Goal: Task Accomplishment & Management: Manage account settings

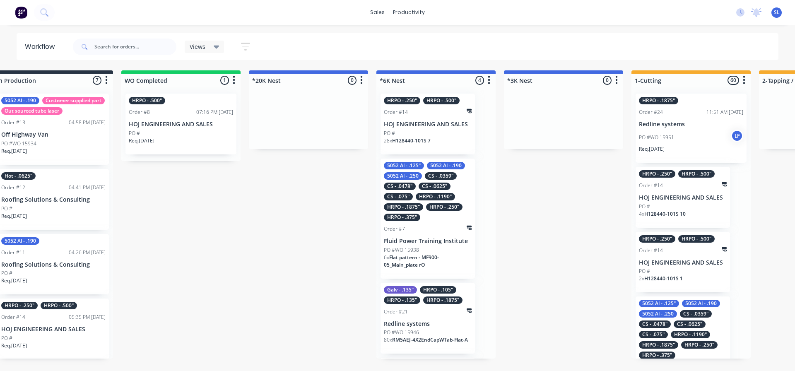
click at [418, 133] on div "PO #" at bounding box center [428, 133] width 88 height 7
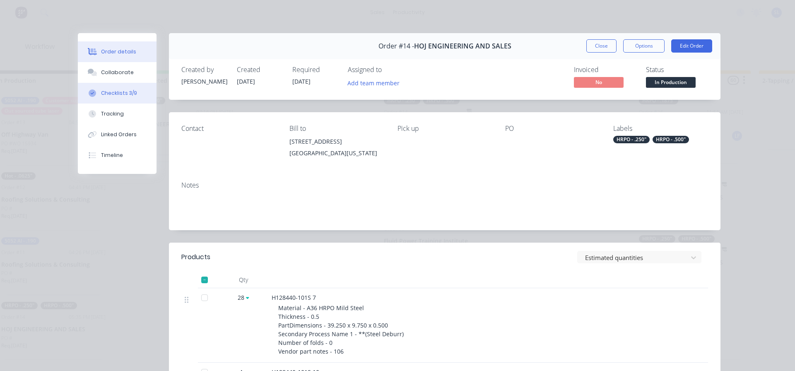
click at [115, 92] on div "Checklists 3/9" at bounding box center [119, 92] width 36 height 7
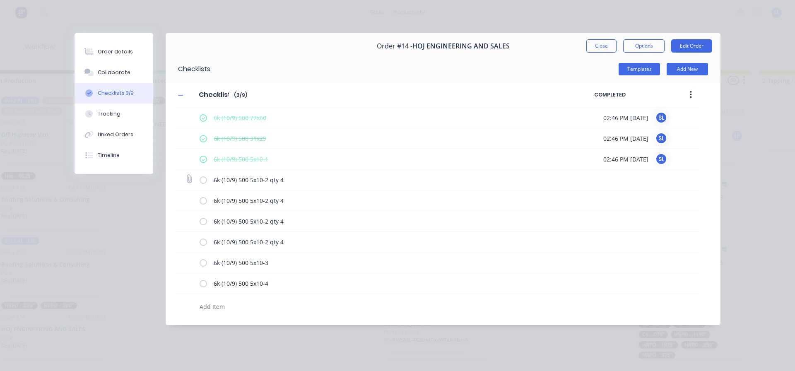
click at [202, 180] on label at bounding box center [203, 180] width 7 height 9
click at [0, 0] on input "checkbox" at bounding box center [0, 0] width 0 height 0
click at [203, 181] on label at bounding box center [203, 180] width 7 height 9
click at [0, 0] on input "checkbox" at bounding box center [0, 0] width 0 height 0
click at [598, 46] on button "Close" at bounding box center [602, 45] width 30 height 13
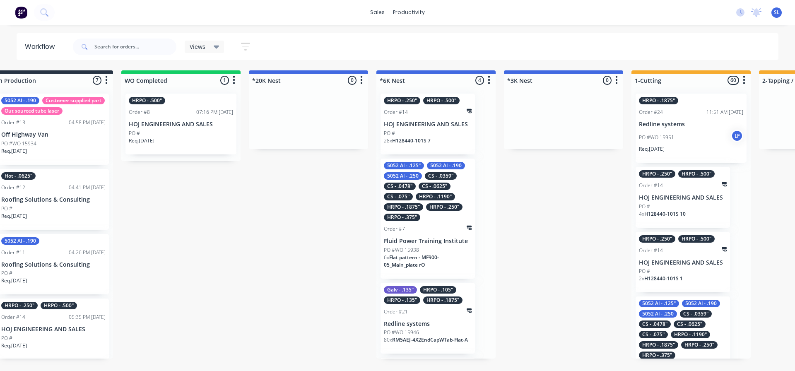
click at [422, 311] on div "Order #21" at bounding box center [428, 311] width 88 height 7
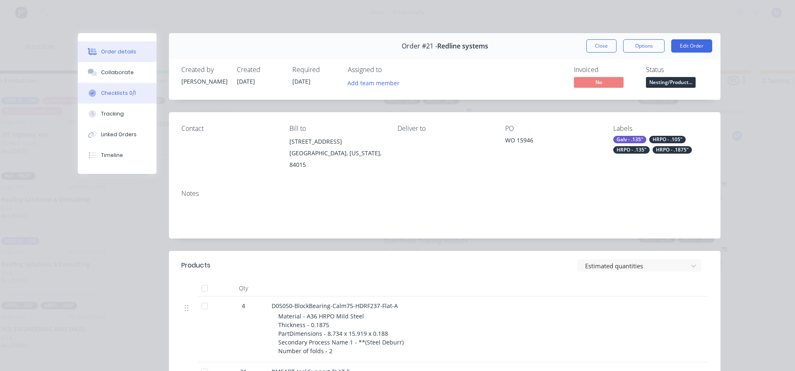
click at [108, 97] on button "Checklists 0/1" at bounding box center [117, 93] width 79 height 21
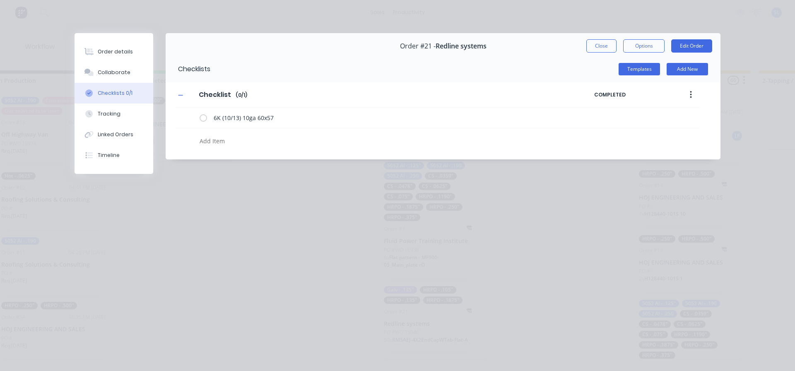
drag, startPoint x: 589, startPoint y: 45, endPoint x: 576, endPoint y: 174, distance: 129.5
click at [589, 46] on button "Close" at bounding box center [602, 45] width 30 height 13
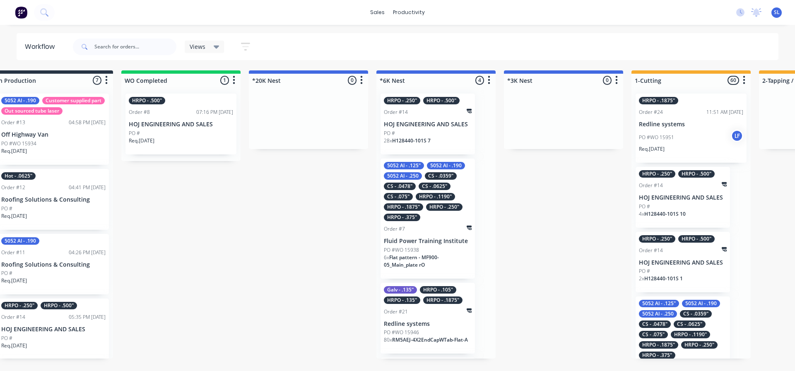
click at [433, 319] on div "Galv - .135" HRPO - .105" HRPO - .135" HRPO - .1875" Order #21 Redline systems …" at bounding box center [428, 318] width 94 height 71
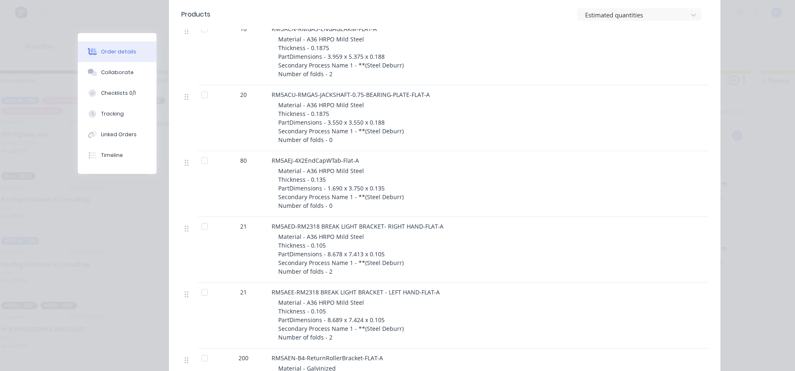
scroll to position [456, 0]
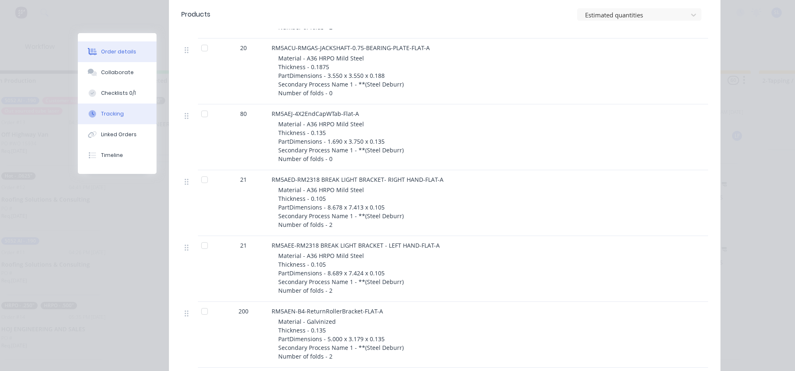
click at [113, 116] on div "Tracking" at bounding box center [112, 113] width 23 height 7
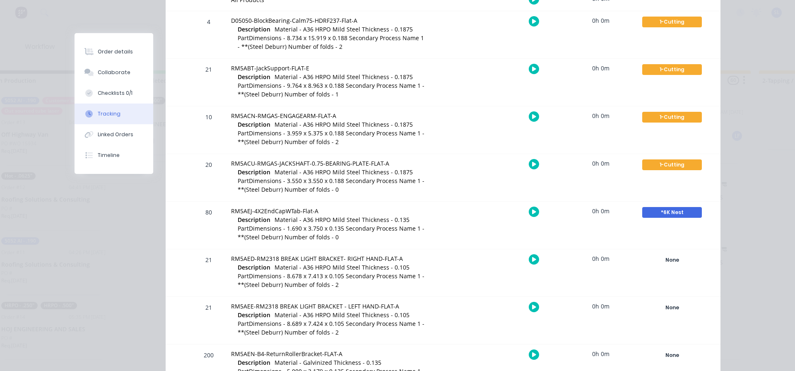
scroll to position [207, 0]
click at [685, 213] on div "*6K Nest" at bounding box center [672, 212] width 60 height 11
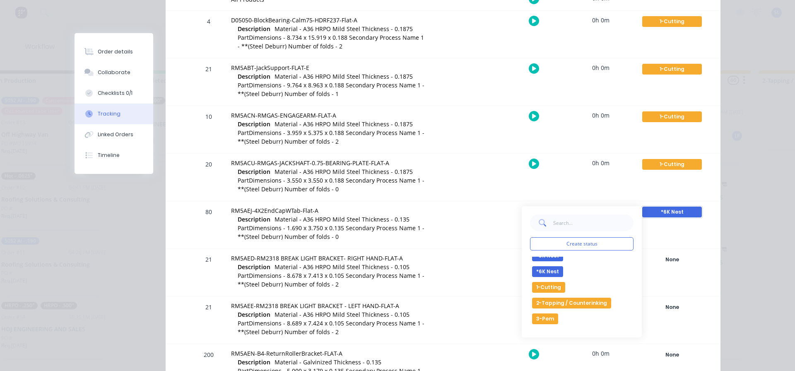
scroll to position [41, 0]
click at [549, 300] on button "1-Cutting" at bounding box center [548, 299] width 33 height 11
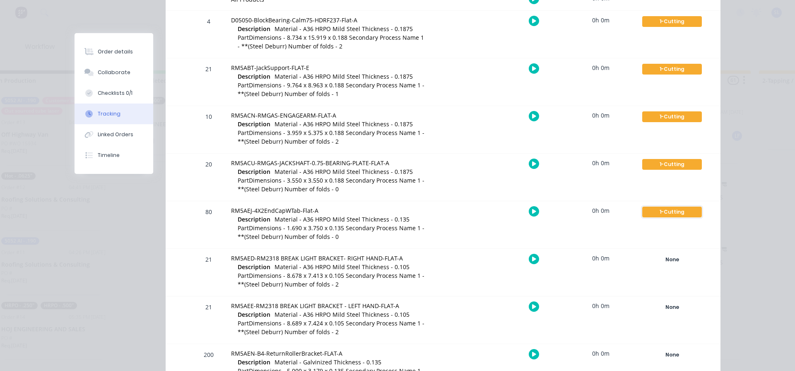
click at [667, 214] on div "1-Cutting" at bounding box center [672, 212] width 60 height 11
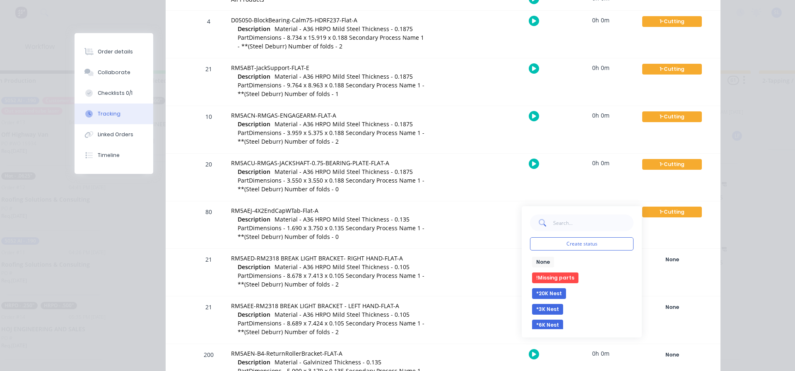
click at [548, 325] on button "*6K Nest" at bounding box center [547, 325] width 31 height 11
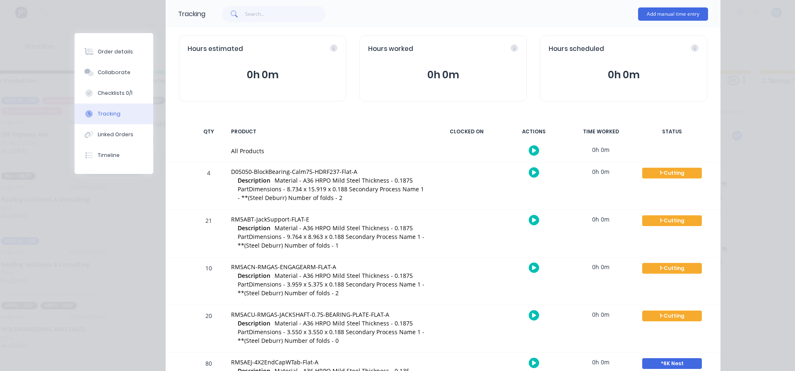
scroll to position [0, 0]
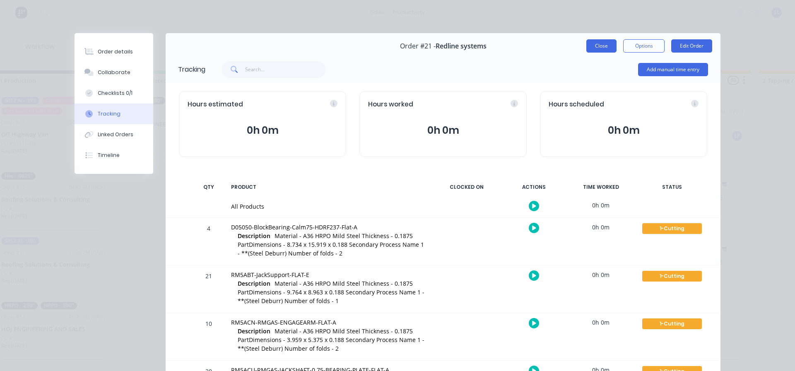
click at [597, 45] on button "Close" at bounding box center [602, 45] width 30 height 13
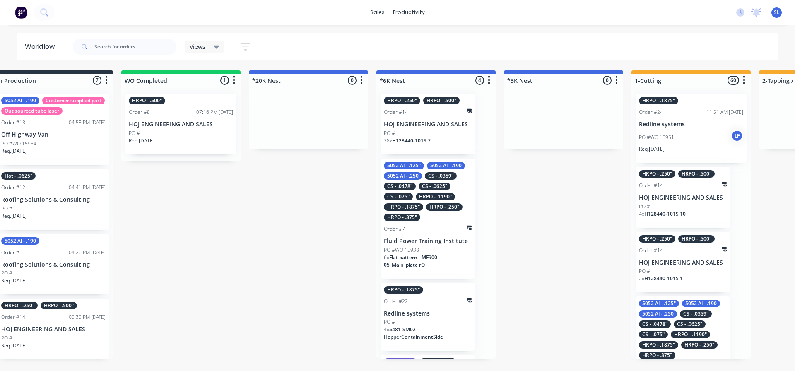
click at [425, 232] on div "Order #7" at bounding box center [428, 228] width 88 height 7
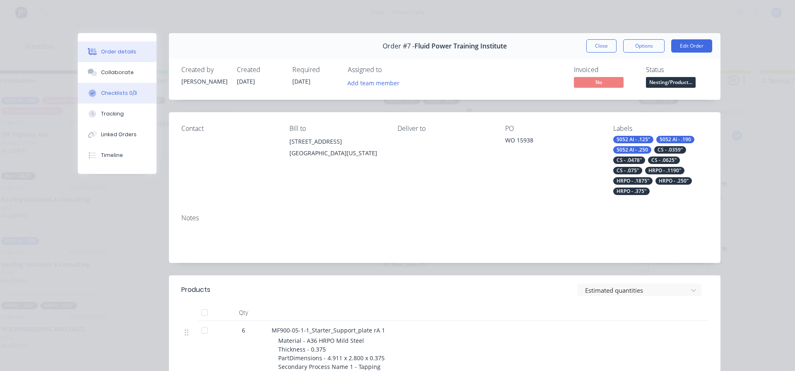
click at [118, 93] on div "Checklists 0/3" at bounding box center [119, 92] width 36 height 7
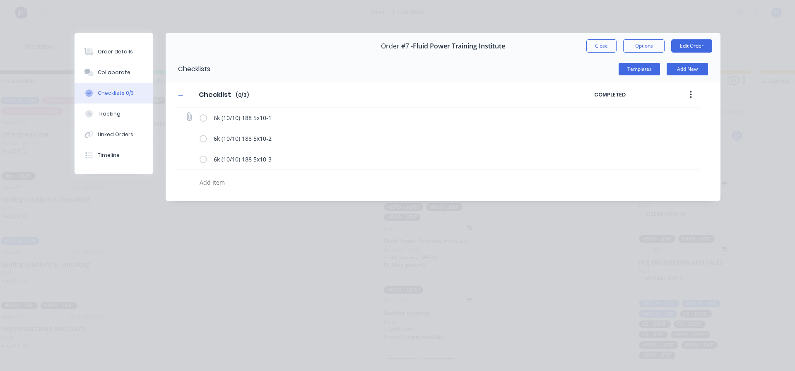
click at [204, 119] on label at bounding box center [203, 117] width 7 height 9
click at [0, 0] on input "checkbox" at bounding box center [0, 0] width 0 height 0
click at [203, 119] on label at bounding box center [203, 117] width 7 height 9
click at [0, 0] on input "checkbox" at bounding box center [0, 0] width 0 height 0
click at [605, 45] on button "Close" at bounding box center [602, 45] width 30 height 13
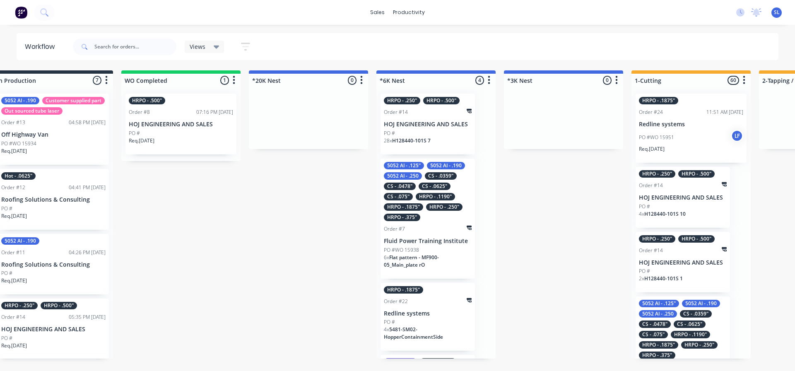
click at [404, 209] on div "HRPO - .1875"" at bounding box center [403, 206] width 39 height 7
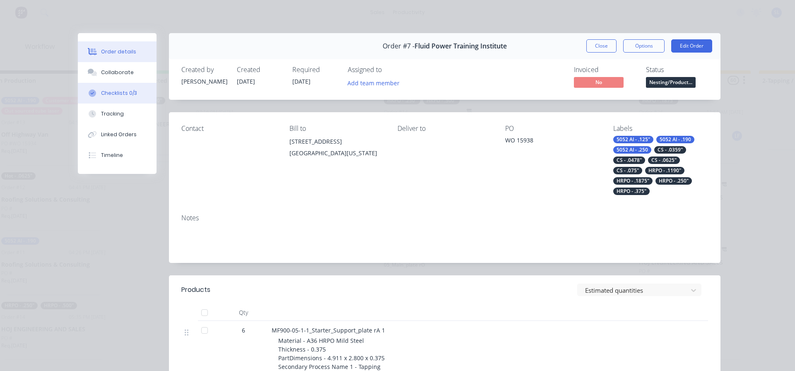
click at [102, 94] on div "Checklists 0/3" at bounding box center [119, 92] width 36 height 7
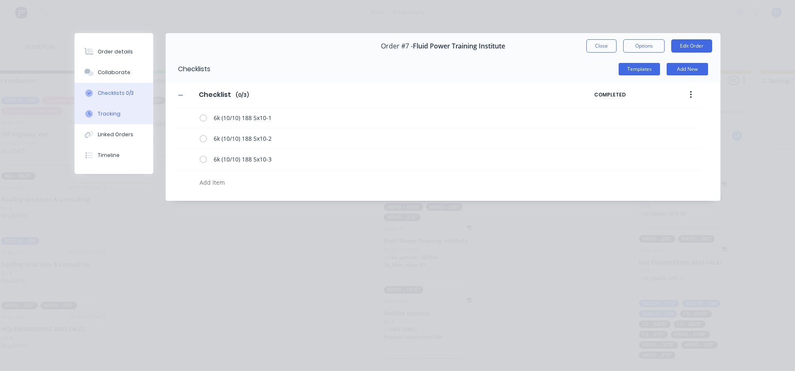
click at [112, 116] on div "Tracking" at bounding box center [109, 113] width 23 height 7
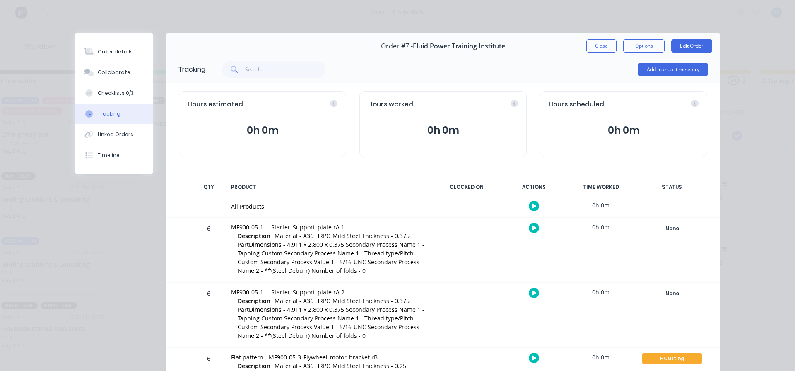
click at [595, 50] on button "Close" at bounding box center [602, 45] width 30 height 13
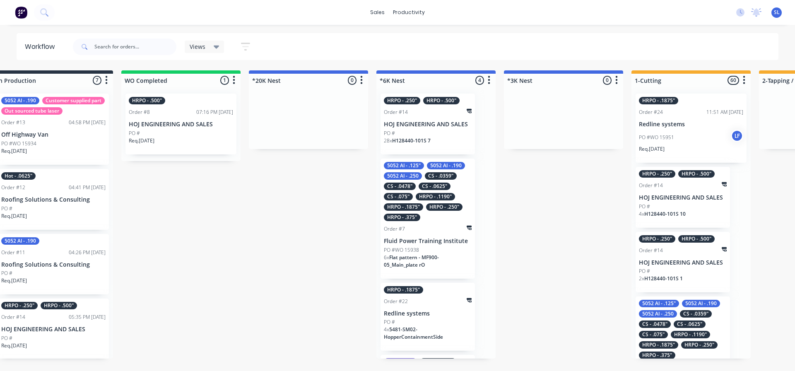
click at [412, 126] on p "HOJ ENGINEERING AND SALES" at bounding box center [428, 124] width 88 height 7
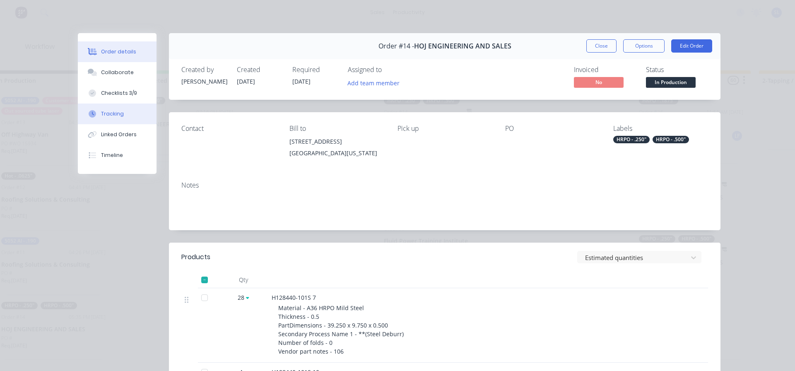
click at [94, 113] on div at bounding box center [92, 113] width 12 height 7
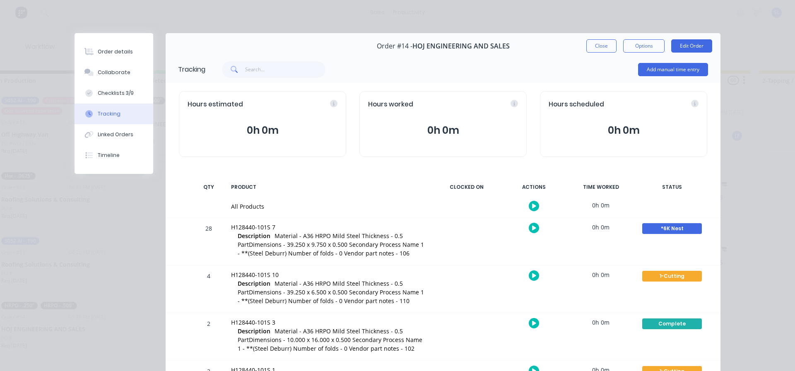
scroll to position [124, 0]
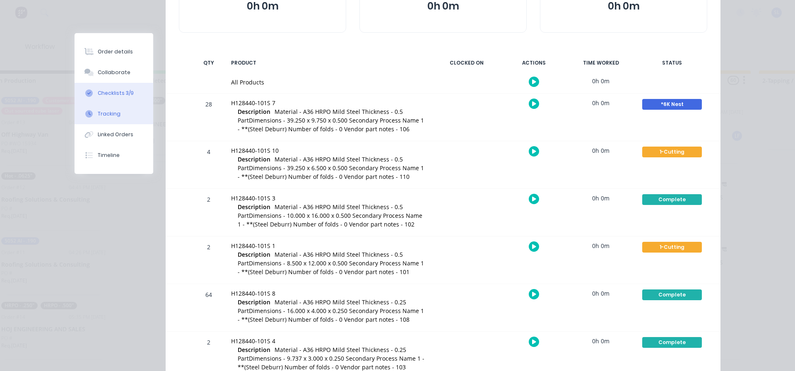
click at [117, 95] on div "Checklists 3/9" at bounding box center [116, 92] width 36 height 7
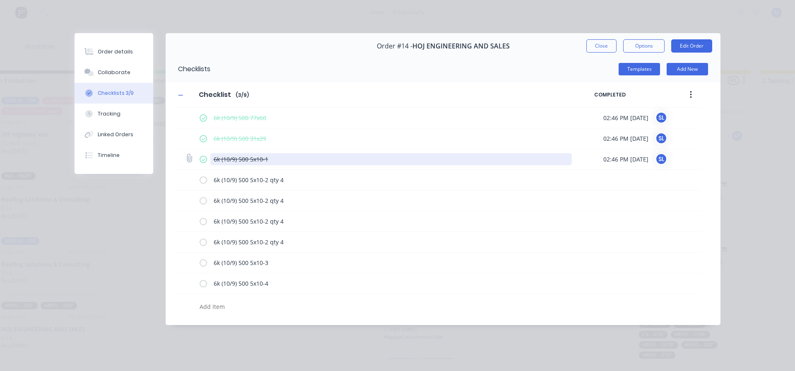
scroll to position [0, 0]
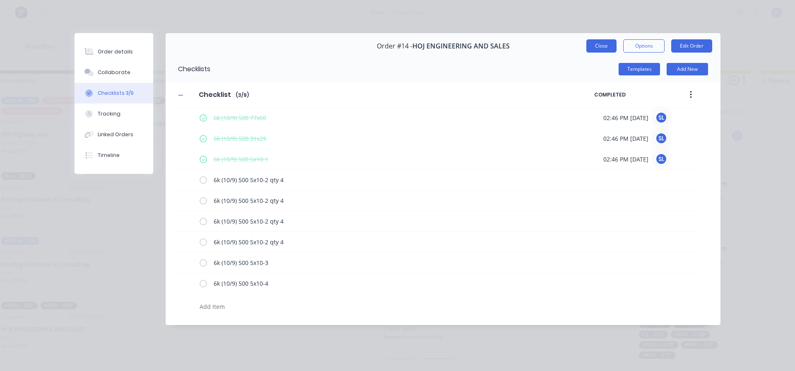
click at [604, 50] on button "Close" at bounding box center [602, 45] width 30 height 13
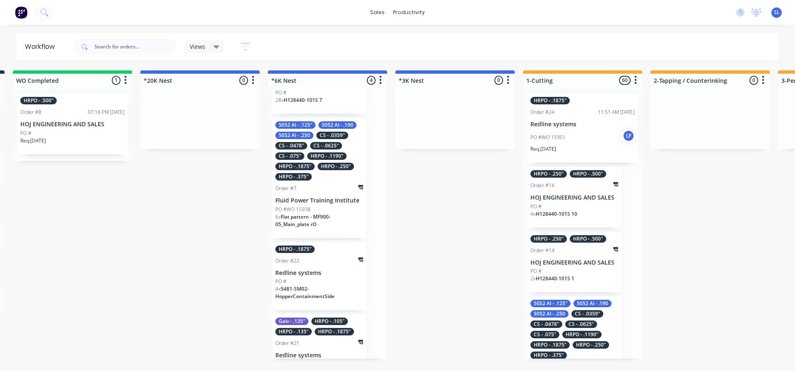
scroll to position [68, 0]
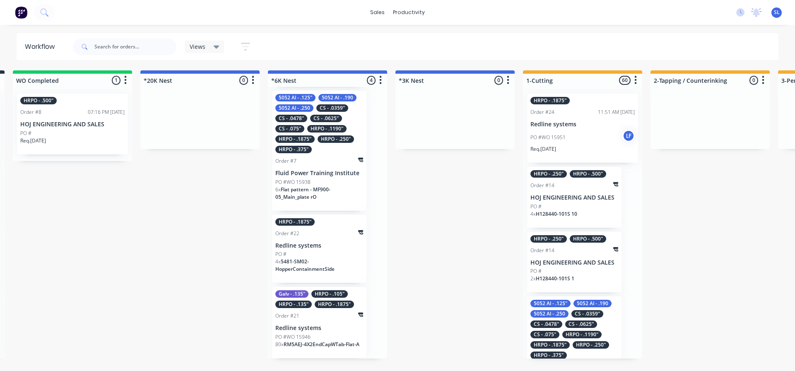
click at [590, 132] on div "PO #WO 15951 LF" at bounding box center [583, 138] width 104 height 16
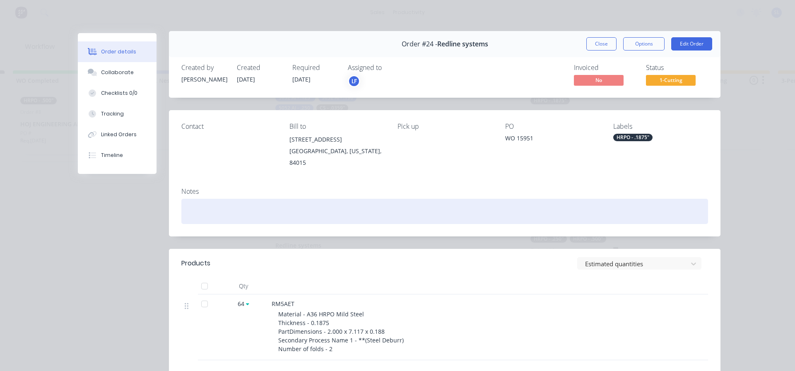
scroll to position [0, 0]
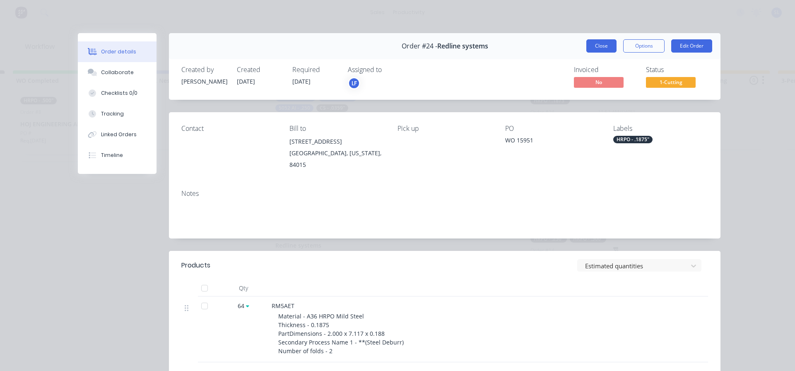
click at [591, 45] on button "Close" at bounding box center [602, 45] width 30 height 13
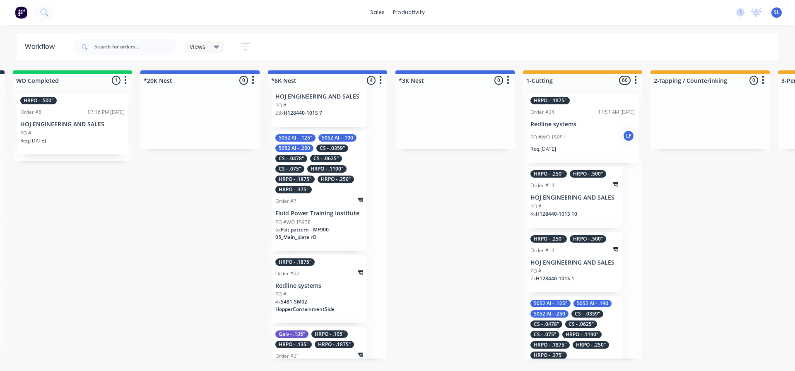
scroll to position [68, 0]
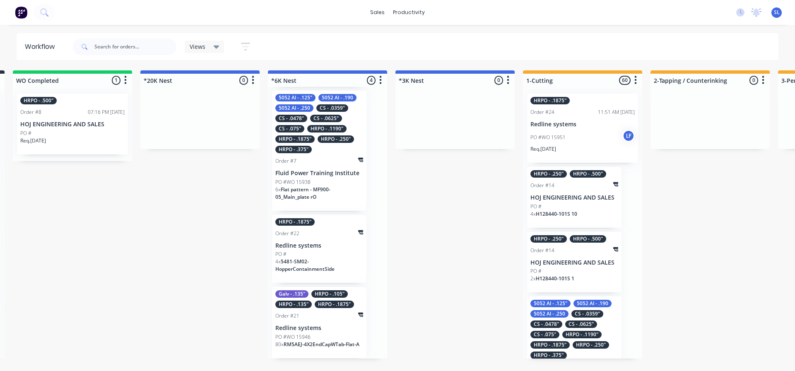
click at [305, 254] on div "PO #" at bounding box center [319, 254] width 88 height 7
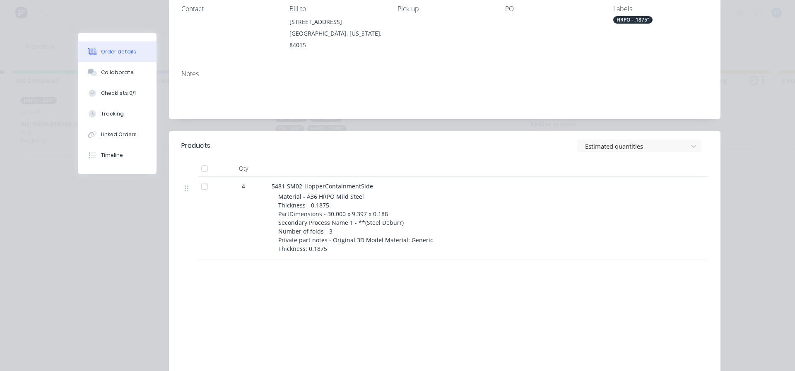
scroll to position [124, 0]
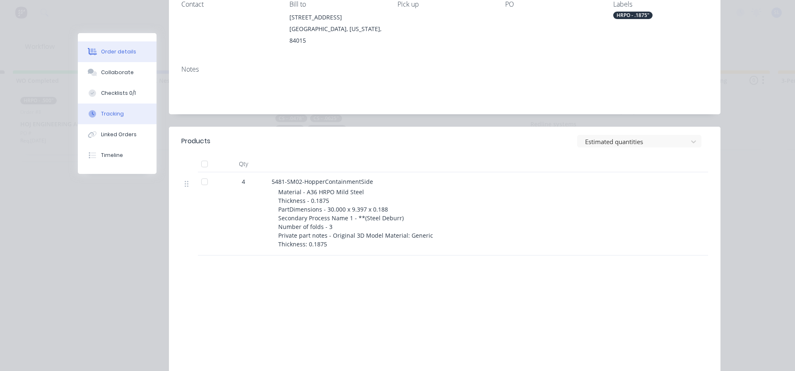
drag, startPoint x: 108, startPoint y: 100, endPoint x: 131, endPoint y: 105, distance: 23.6
click at [109, 100] on button "Checklists 0/1" at bounding box center [117, 93] width 79 height 21
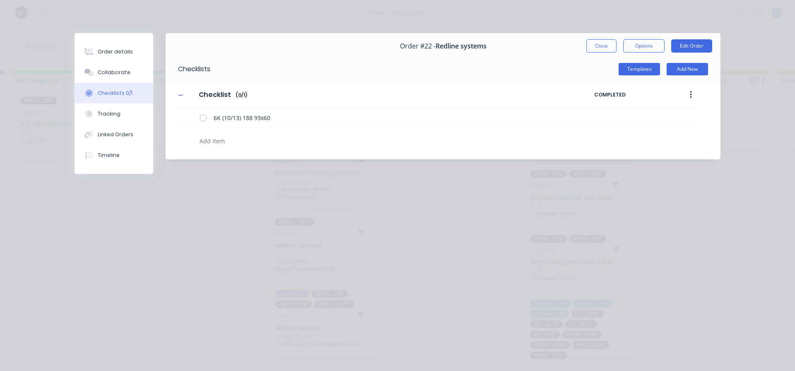
scroll to position [0, 0]
click at [601, 46] on button "Close" at bounding box center [602, 45] width 30 height 13
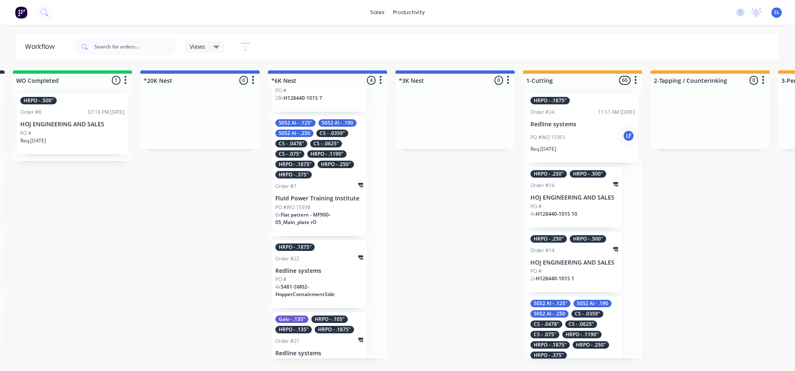
scroll to position [68, 0]
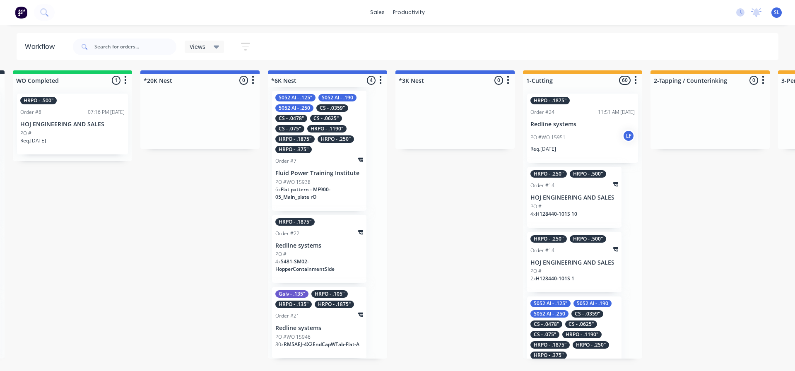
click at [317, 176] on p "Fluid Power Training Institute" at bounding box center [319, 173] width 88 height 7
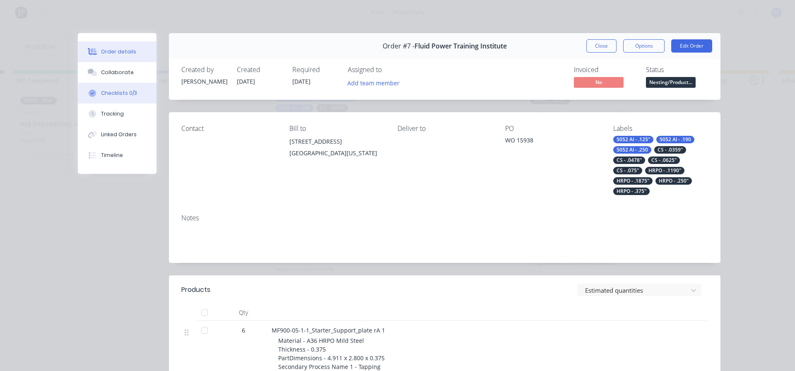
click at [111, 92] on div "Checklists 0/3" at bounding box center [119, 92] width 36 height 7
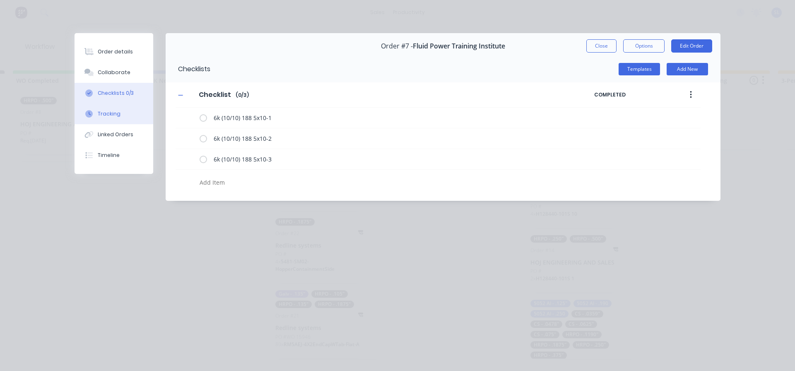
click at [109, 114] on div "Tracking" at bounding box center [109, 113] width 23 height 7
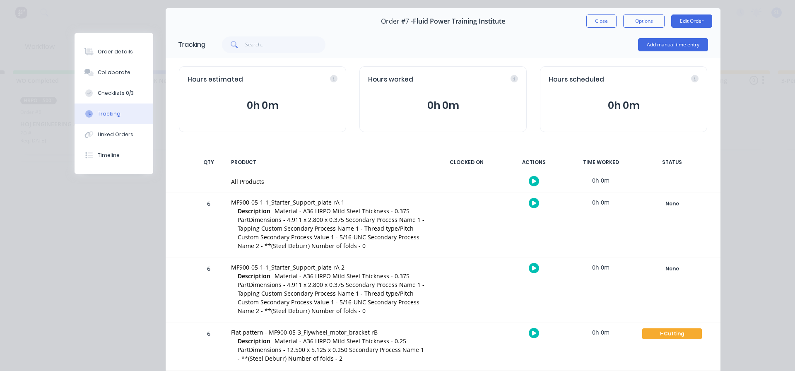
scroll to position [0, 0]
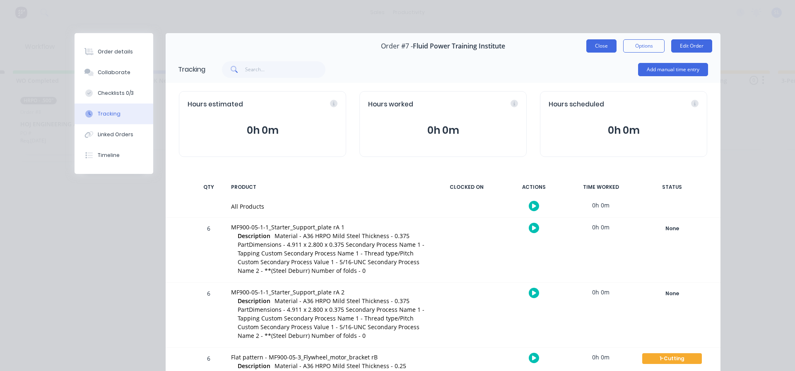
click at [593, 43] on button "Close" at bounding box center [602, 45] width 30 height 13
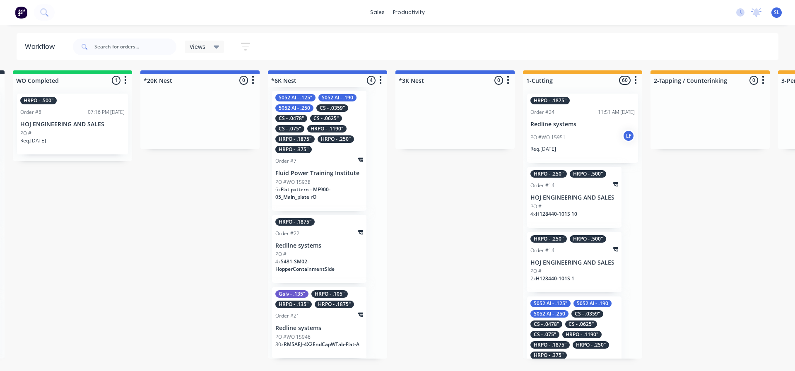
click at [298, 247] on p "Redline systems" at bounding box center [319, 245] width 88 height 7
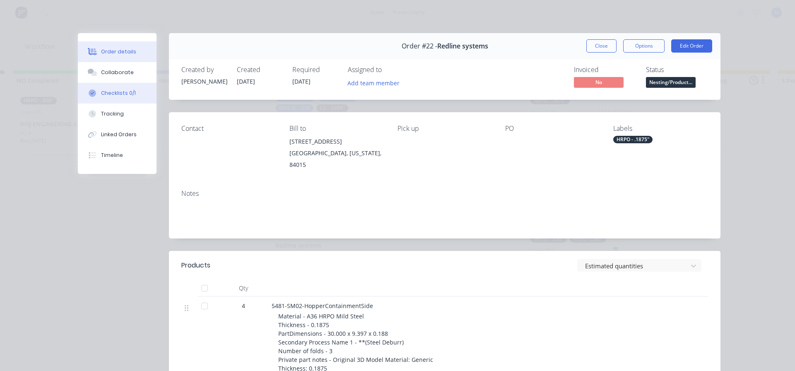
click at [115, 96] on div "Checklists 0/1" at bounding box center [118, 92] width 35 height 7
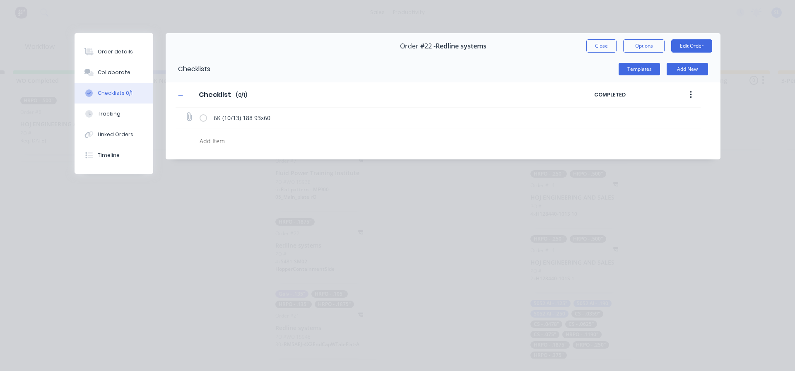
click at [205, 122] on div "6K (10/13) 188 93x60" at bounding box center [388, 117] width 376 height 17
click at [201, 120] on label at bounding box center [203, 117] width 7 height 9
click at [0, 0] on input "checkbox" at bounding box center [0, 0] width 0 height 0
type textarea "x"
click at [109, 119] on button "Tracking" at bounding box center [114, 114] width 79 height 21
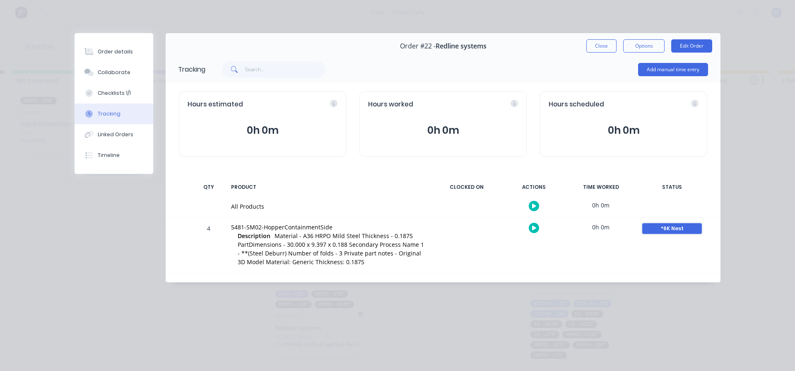
click at [669, 229] on div "*6K Nest" at bounding box center [672, 228] width 60 height 11
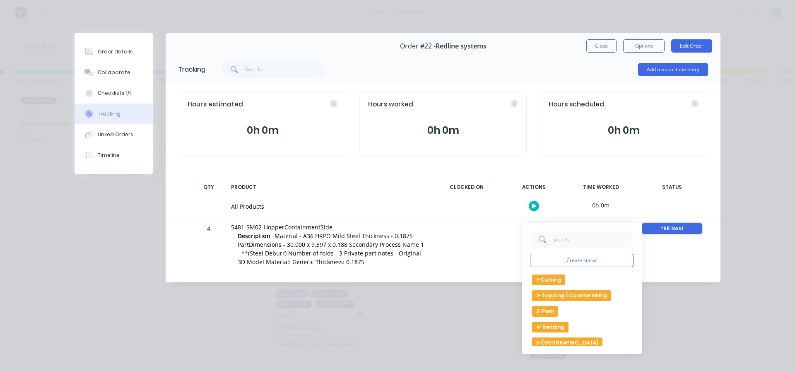
scroll to position [41, 0]
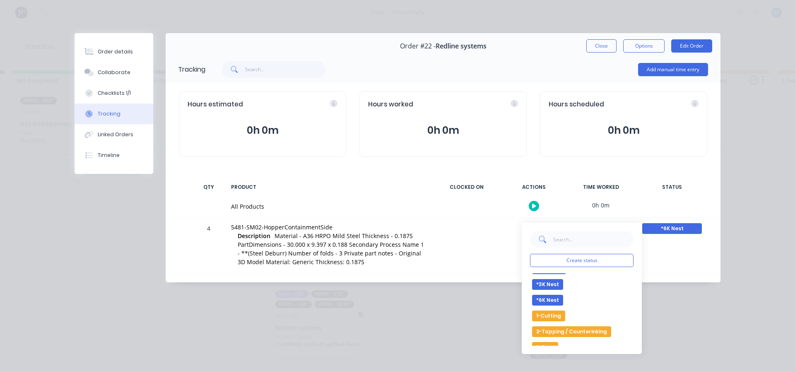
click at [553, 316] on button "1-Cutting" at bounding box center [548, 316] width 33 height 11
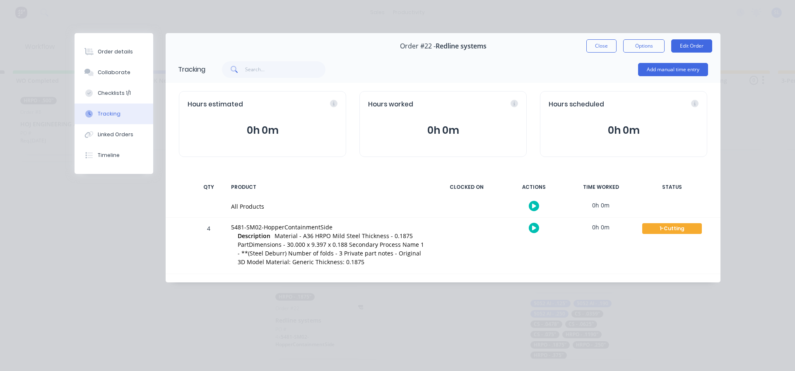
scroll to position [0, 0]
click at [599, 50] on button "Close" at bounding box center [602, 45] width 30 height 13
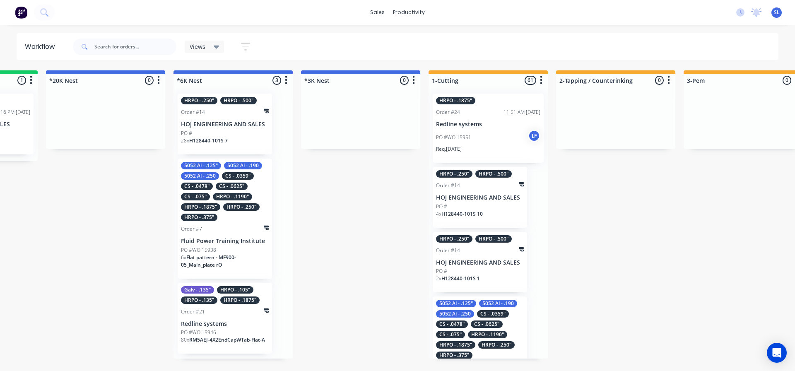
scroll to position [0, 613]
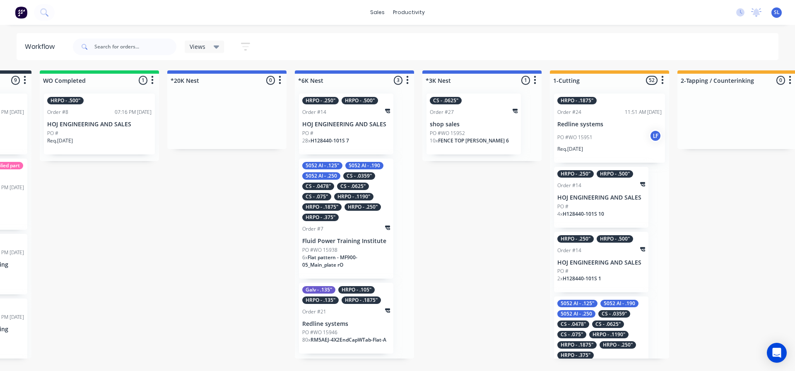
scroll to position [0, 584]
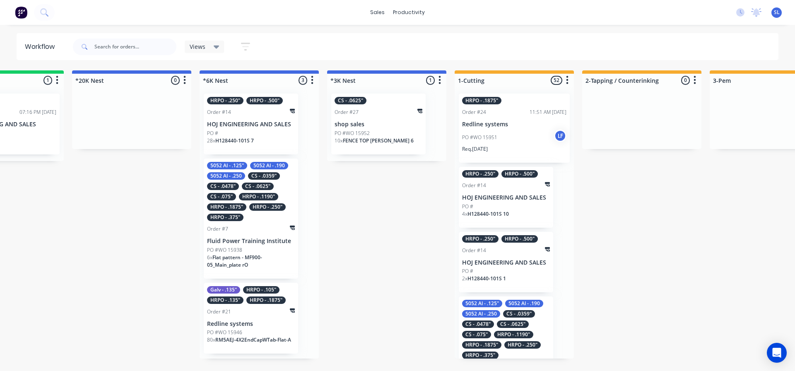
click at [374, 120] on div "CS - .0625" Order #27 shop sales PO #WO 15952 10 x FENCE TOP ZANE 6" at bounding box center [378, 124] width 94 height 61
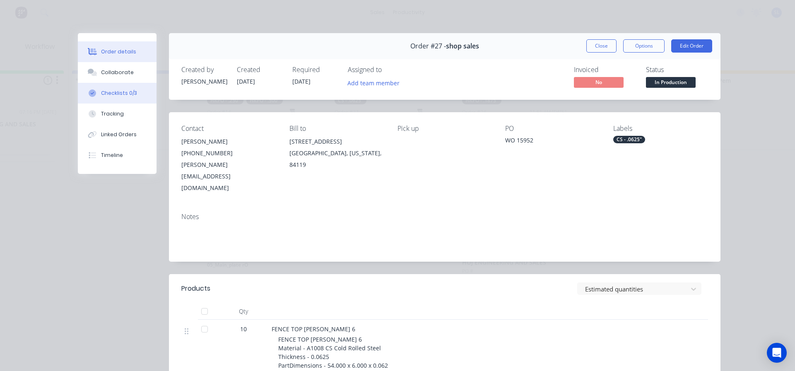
click at [124, 91] on div "Checklists 0/3" at bounding box center [119, 92] width 36 height 7
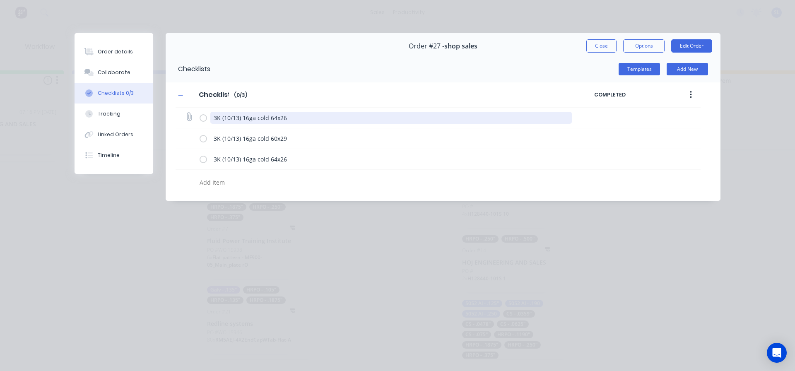
click at [240, 120] on textarea "3K (10/13) 16ga cold 64x26" at bounding box center [391, 118] width 362 height 12
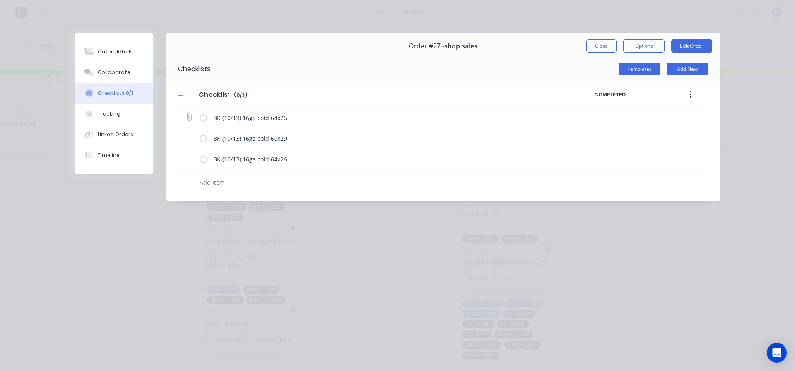
click at [204, 120] on label at bounding box center [203, 117] width 7 height 9
click at [0, 0] on input "checkbox" at bounding box center [0, 0] width 0 height 0
click at [203, 117] on label at bounding box center [203, 117] width 7 height 9
click at [0, 0] on input "checkbox" at bounding box center [0, 0] width 0 height 0
click at [108, 116] on div "Tracking" at bounding box center [109, 113] width 23 height 7
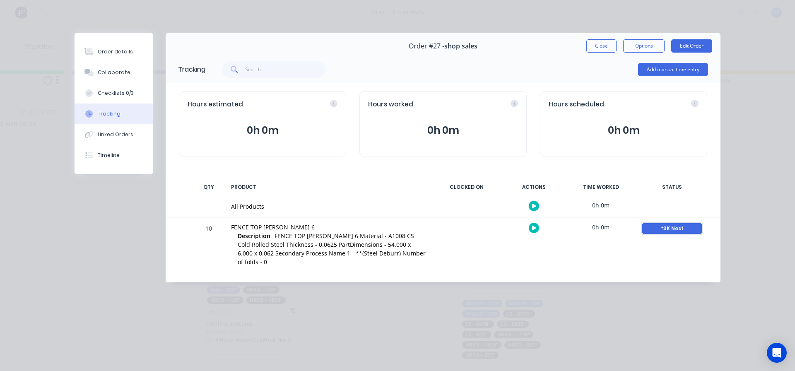
click at [675, 227] on div "*3K Nest" at bounding box center [672, 228] width 60 height 11
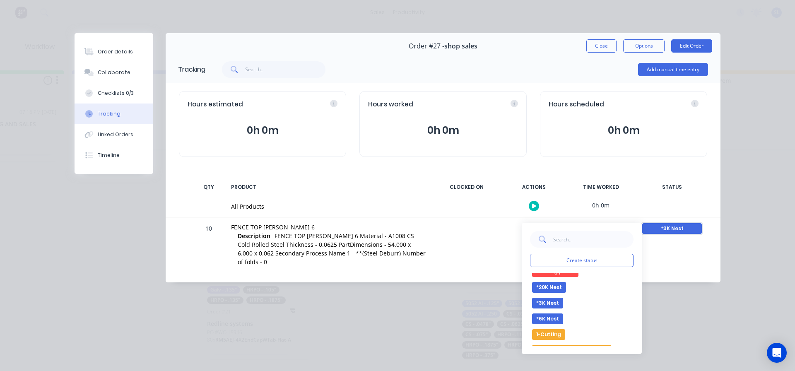
scroll to position [41, 0]
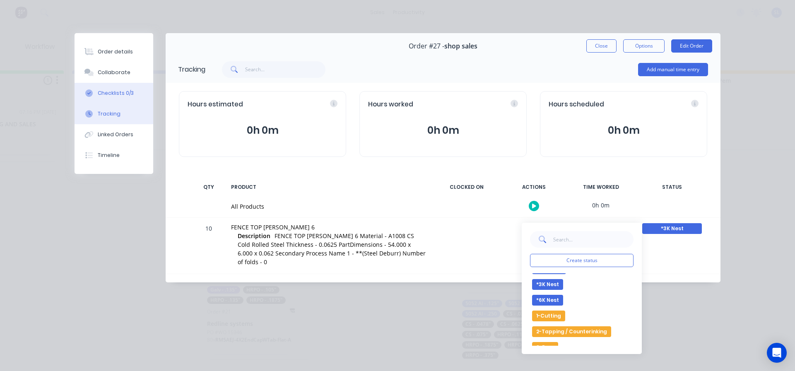
click at [115, 96] on div "Checklists 0/3" at bounding box center [116, 92] width 36 height 7
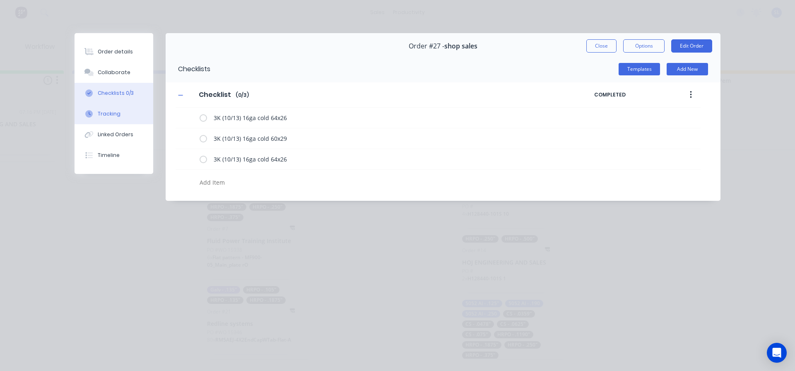
click at [107, 118] on button "Tracking" at bounding box center [114, 114] width 79 height 21
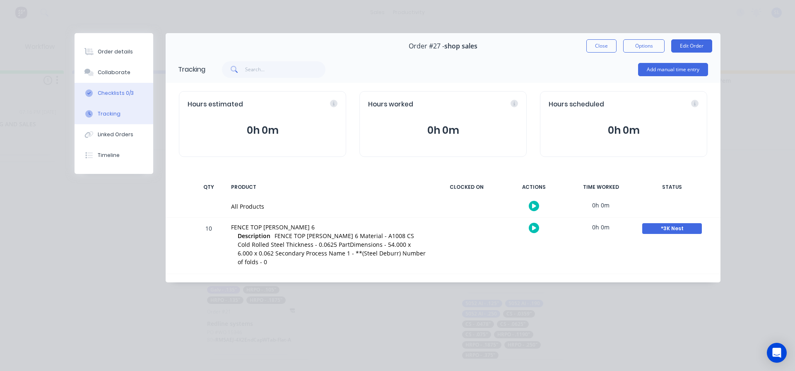
click at [113, 93] on div "Checklists 0/3" at bounding box center [116, 92] width 36 height 7
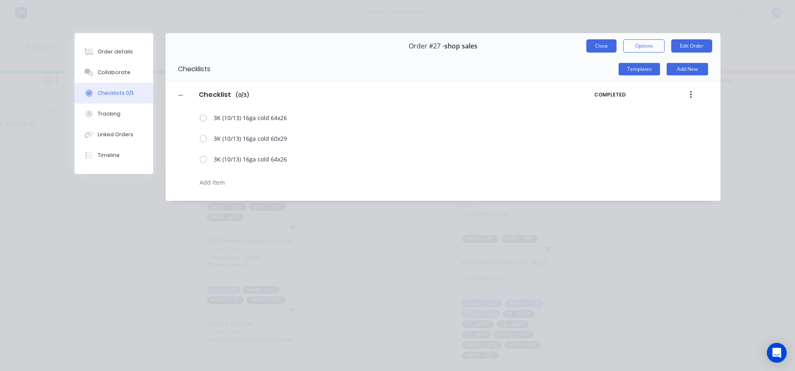
click at [592, 48] on button "Close" at bounding box center [602, 45] width 30 height 13
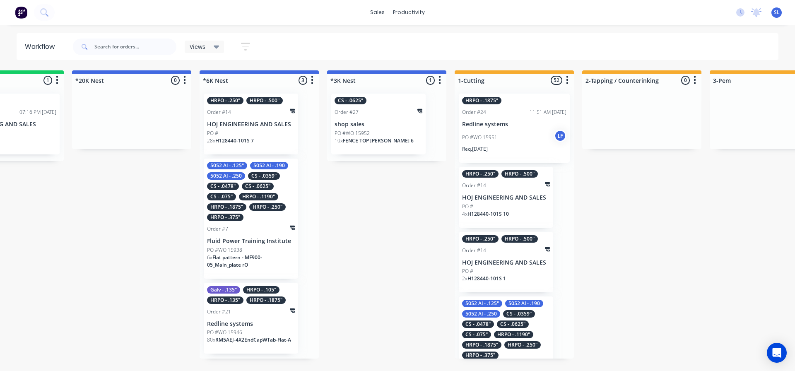
click at [248, 128] on div "HRPO - .250" HRPO - .500" Order #14 HOJ ENGINEERING AND SALES PO # 28 x H128440…" at bounding box center [251, 124] width 94 height 61
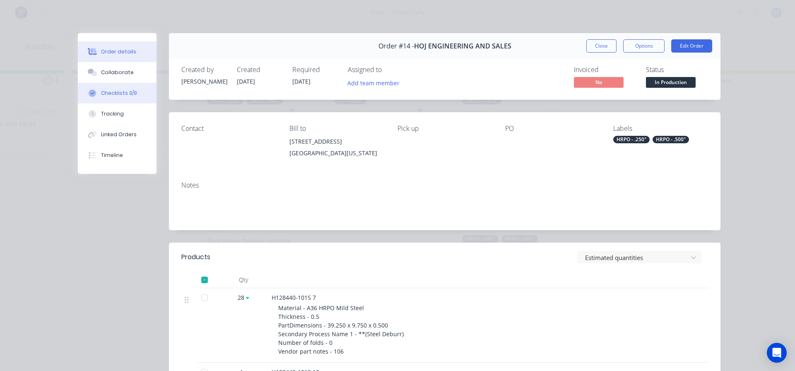
click at [117, 95] on div "Checklists 3/9" at bounding box center [119, 92] width 36 height 7
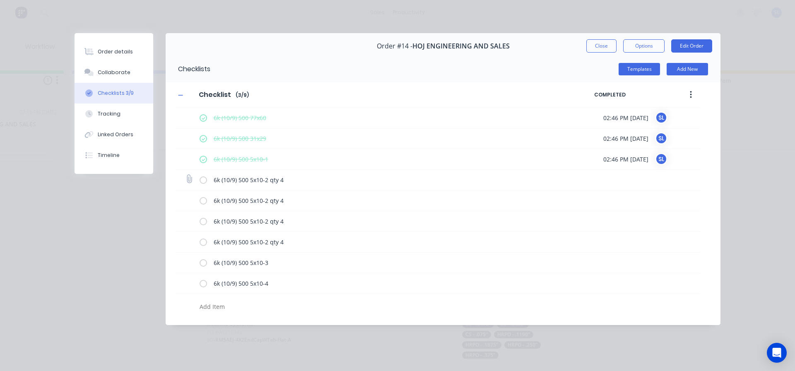
click at [206, 181] on label at bounding box center [203, 180] width 7 height 9
click at [0, 0] on input "checkbox" at bounding box center [0, 0] width 0 height 0
type textarea "x"
click at [108, 115] on div "Tracking" at bounding box center [109, 113] width 23 height 7
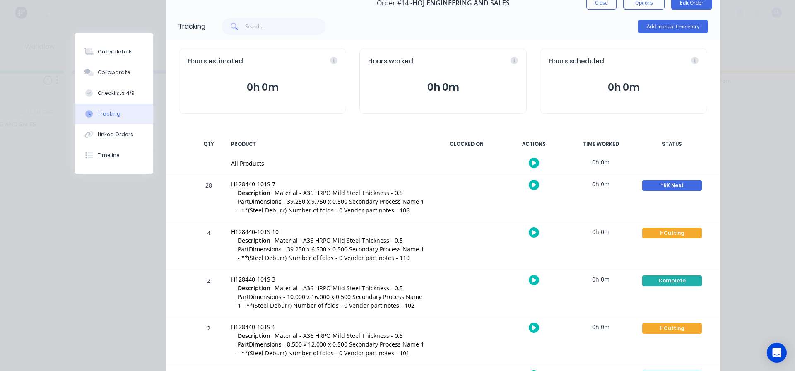
scroll to position [39, 0]
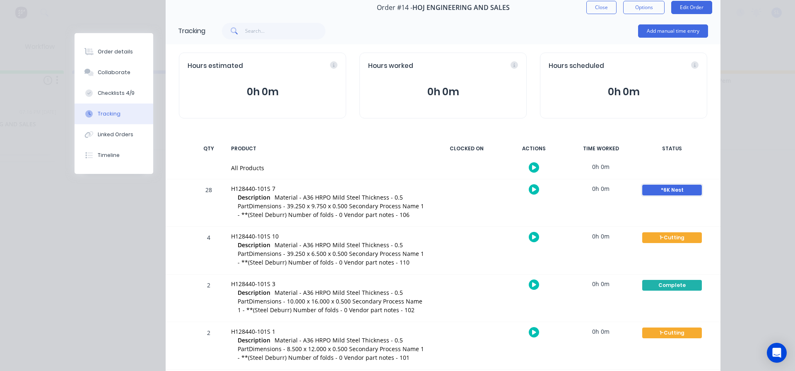
click at [656, 192] on div "*6K Nest" at bounding box center [672, 190] width 60 height 11
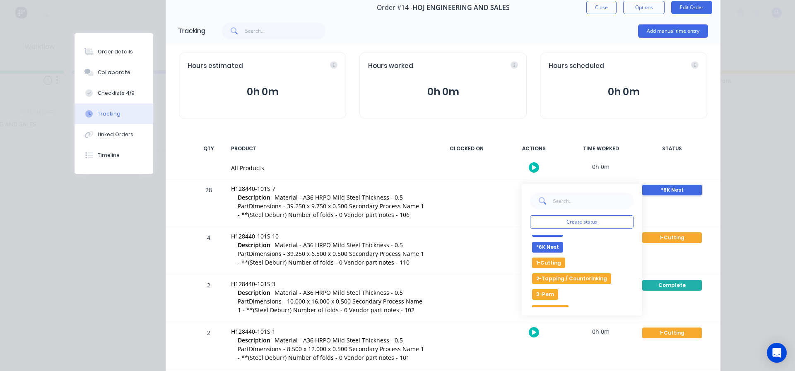
scroll to position [41, 0]
click at [545, 280] on button "1-Cutting" at bounding box center [548, 277] width 33 height 11
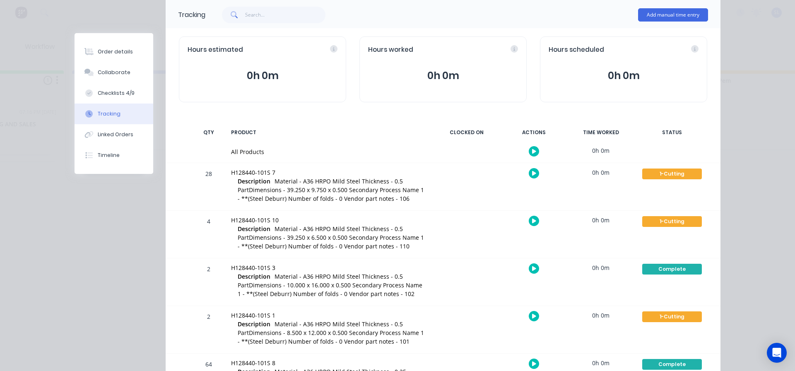
scroll to position [0, 0]
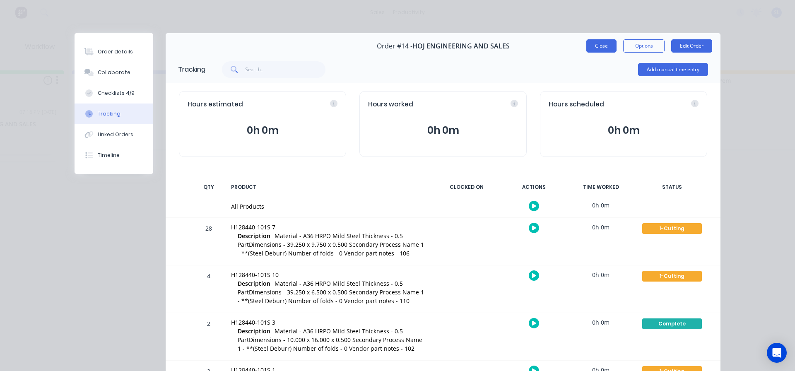
click at [596, 44] on button "Close" at bounding box center [602, 45] width 30 height 13
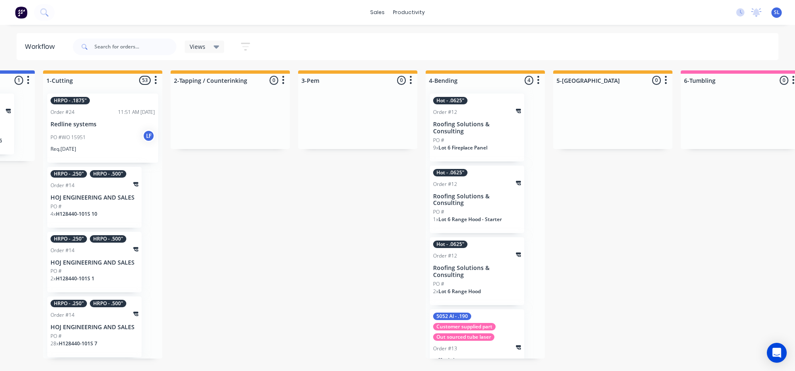
click at [85, 208] on div "PO #" at bounding box center [95, 206] width 88 height 7
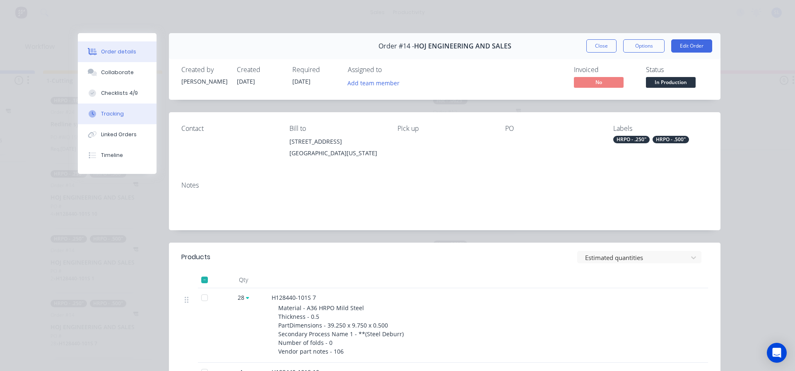
click at [108, 111] on div "Tracking" at bounding box center [112, 113] width 23 height 7
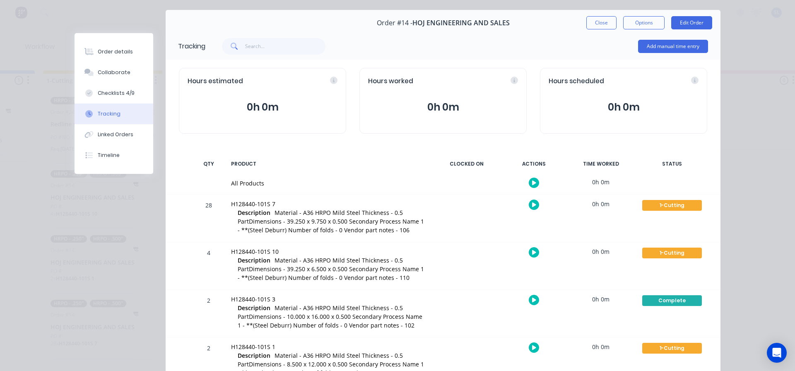
scroll to position [41, 0]
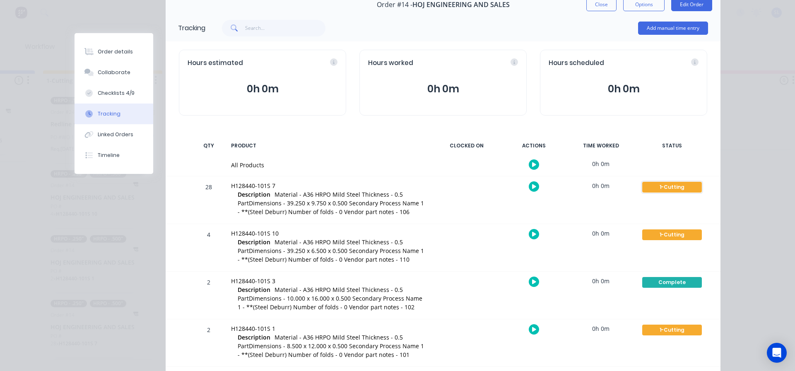
click at [667, 186] on div "1-Cutting" at bounding box center [672, 187] width 60 height 11
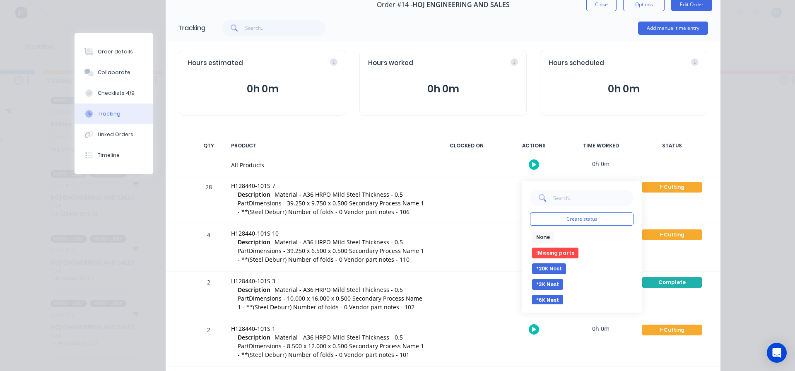
click at [549, 299] on button "*6K Nest" at bounding box center [547, 300] width 31 height 11
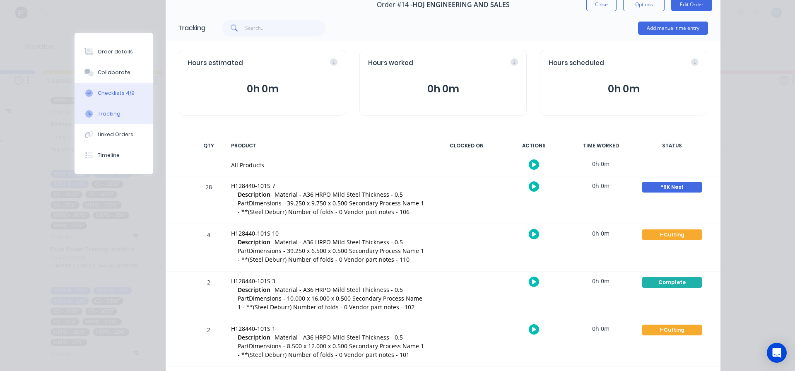
click at [118, 96] on div "Checklists 4/9" at bounding box center [116, 92] width 37 height 7
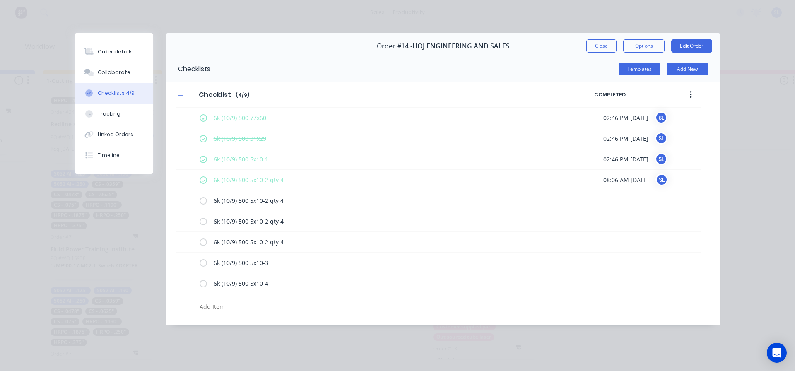
scroll to position [0, 0]
click at [601, 44] on button "Close" at bounding box center [602, 45] width 30 height 13
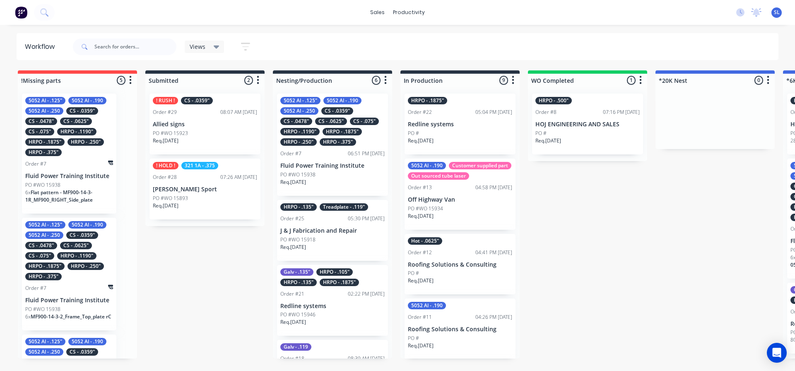
click at [217, 48] on icon at bounding box center [217, 47] width 6 height 3
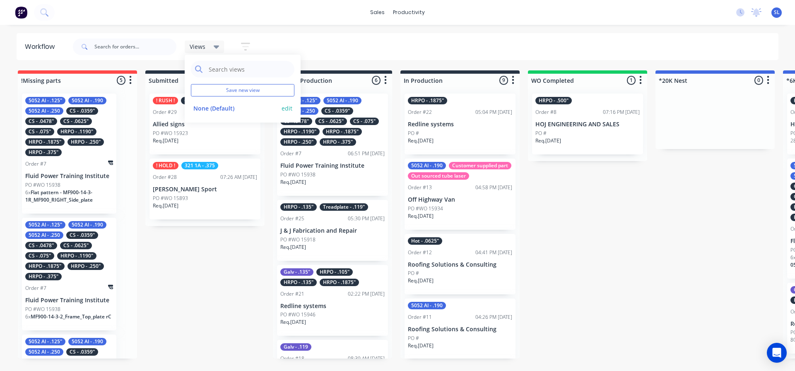
click at [287, 107] on button "edit" at bounding box center [287, 108] width 11 height 9
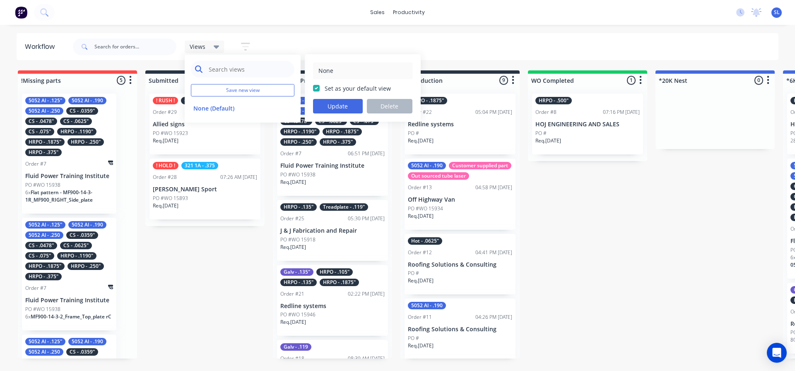
click at [243, 72] on input "text" at bounding box center [249, 69] width 82 height 17
click at [239, 69] on input "text" at bounding box center [249, 69] width 82 height 17
click at [381, 40] on div "Views Save new view None (Default) edit None Set as your default view Update De…" at bounding box center [425, 46] width 708 height 25
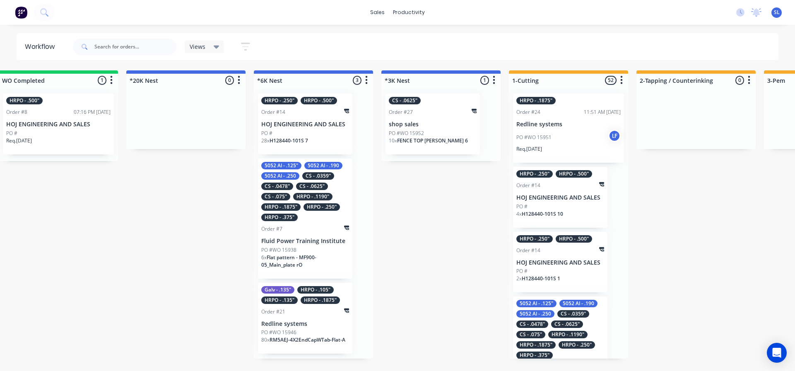
scroll to position [0, 538]
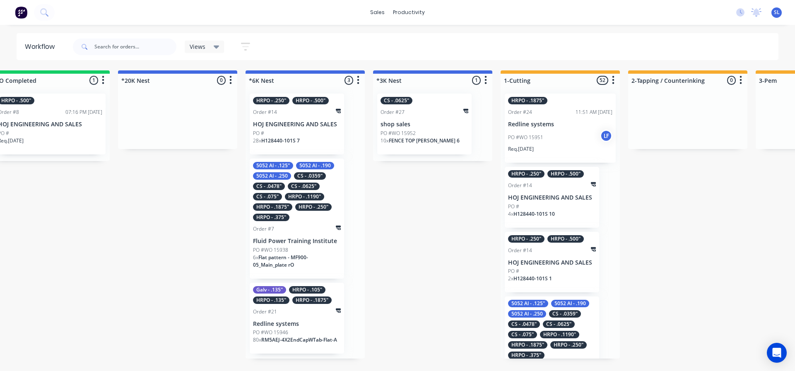
click at [291, 121] on p "HOJ ENGINEERING AND SALES" at bounding box center [297, 124] width 88 height 7
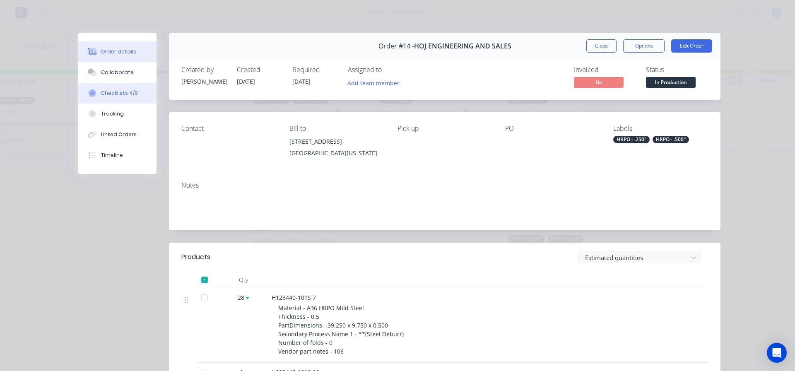
click at [116, 97] on div "Checklists 4/9" at bounding box center [119, 92] width 37 height 7
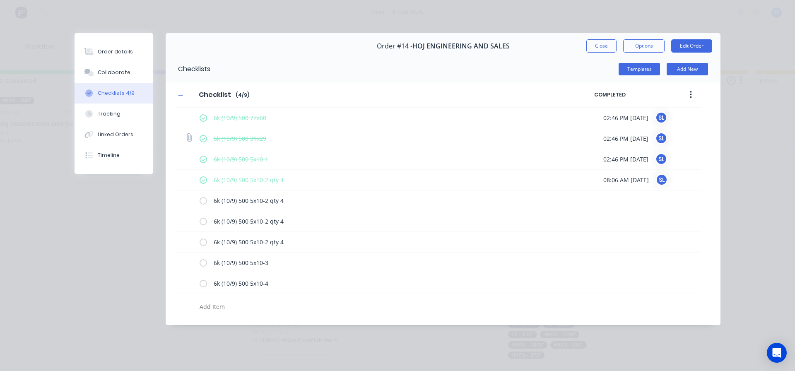
type textarea "x"
